Goal: Use online tool/utility: Use online tool/utility

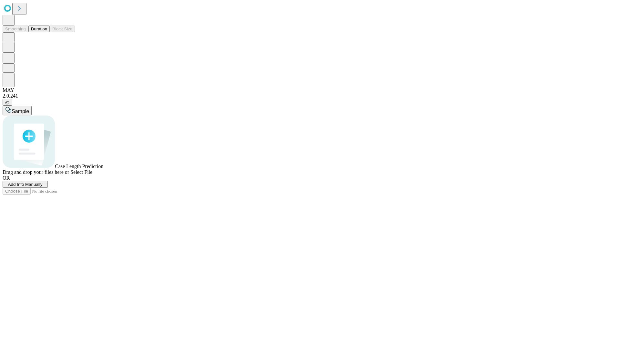
click at [47, 32] on button "Duration" at bounding box center [38, 28] width 21 height 7
click at [92, 175] on span "Select File" at bounding box center [81, 171] width 22 height 5
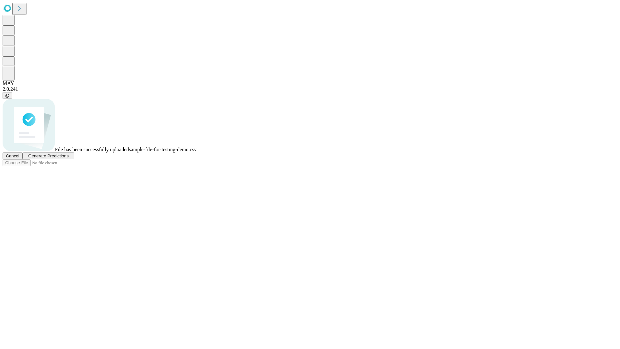
click at [68, 158] on span "Generate Predictions" at bounding box center [48, 155] width 40 height 5
